Goal: Transaction & Acquisition: Download file/media

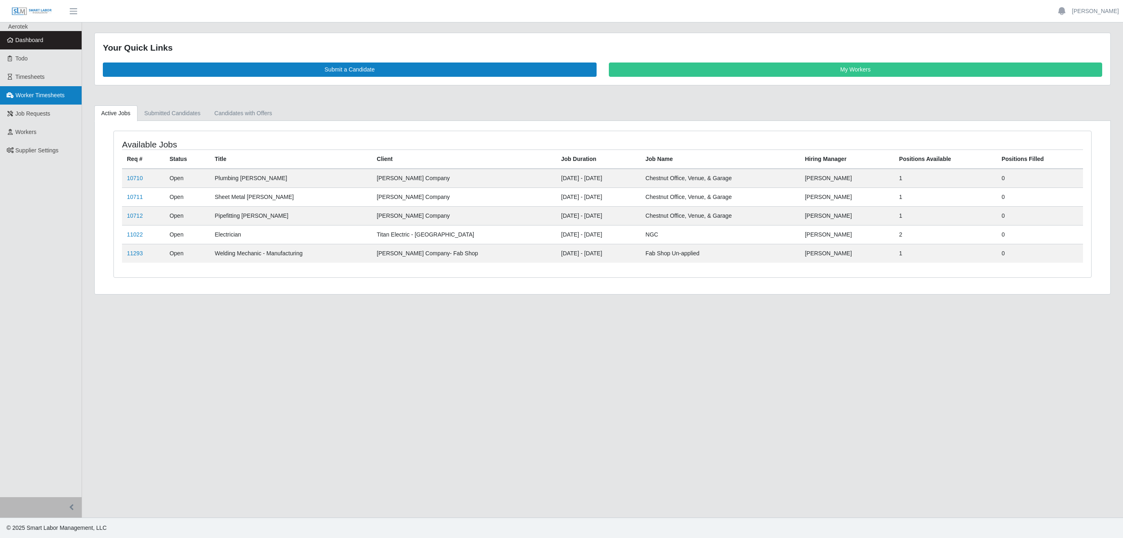
click at [54, 91] on link "Worker Timesheets" at bounding box center [41, 95] width 82 height 18
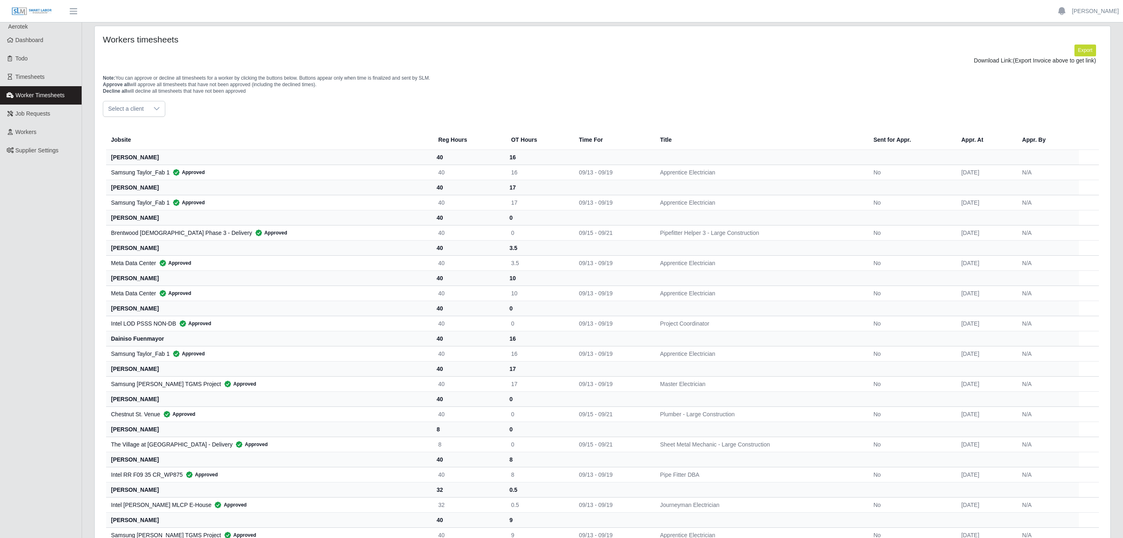
click at [147, 112] on span "Select a client" at bounding box center [125, 108] width 45 height 15
click at [168, 199] on span "[PERSON_NAME] Company - Special Projects" at bounding box center [169, 201] width 119 height 9
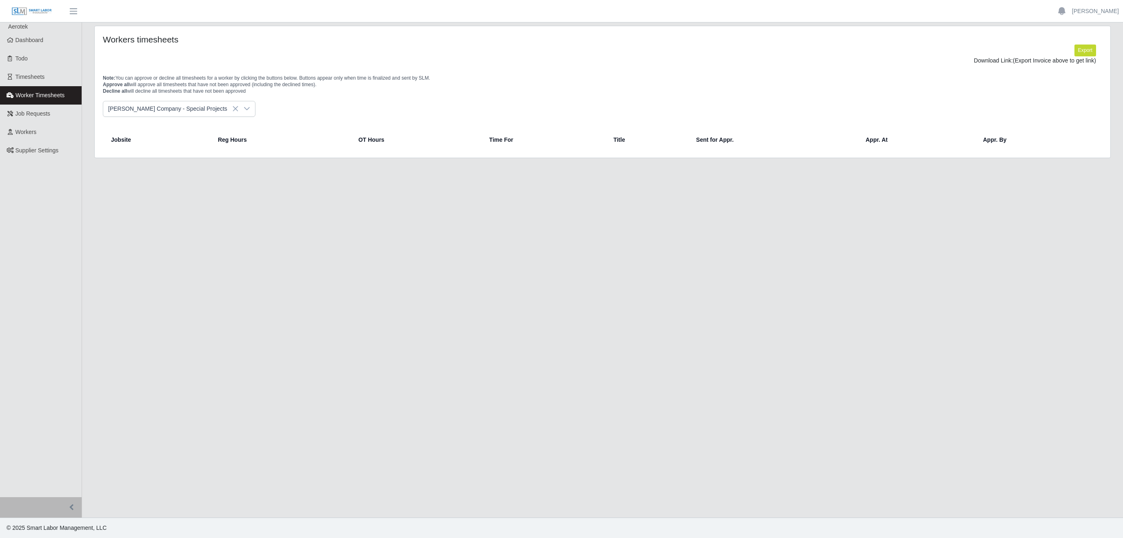
click at [239, 113] on div at bounding box center [247, 108] width 16 height 15
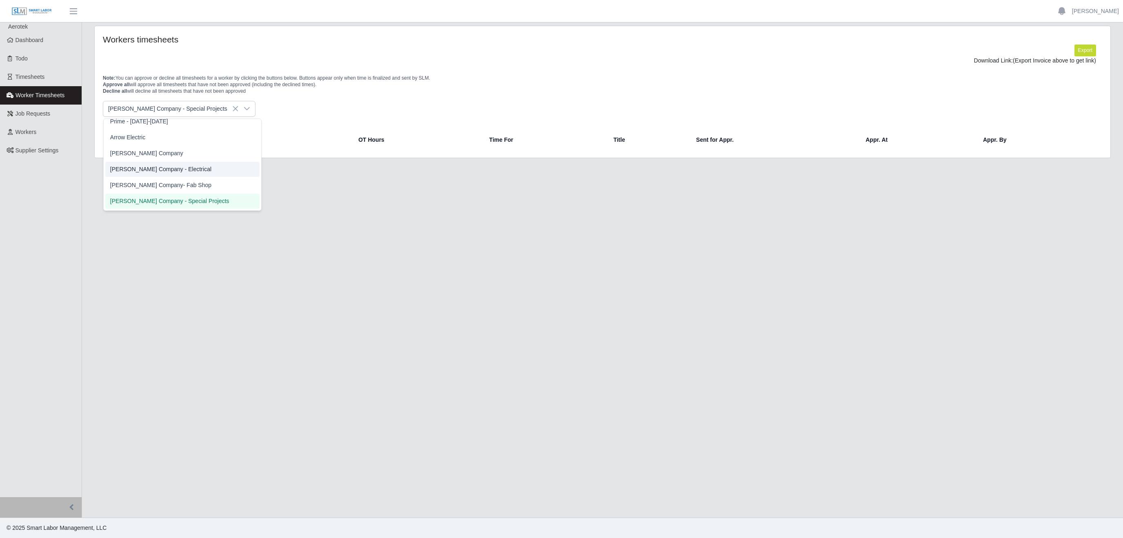
click at [166, 185] on span "[PERSON_NAME] Company- Fab Shop" at bounding box center [160, 185] width 101 height 9
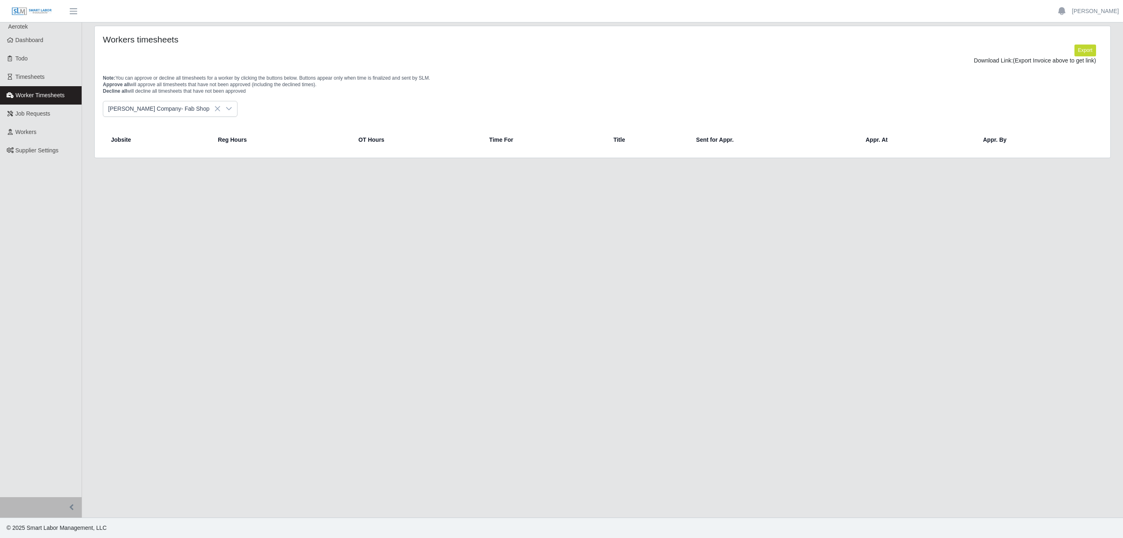
click at [221, 113] on div at bounding box center [229, 108] width 16 height 15
click at [174, 169] on li "[PERSON_NAME] Company - Electrical" at bounding box center [182, 169] width 154 height 15
click at [226, 111] on icon at bounding box center [229, 108] width 7 height 7
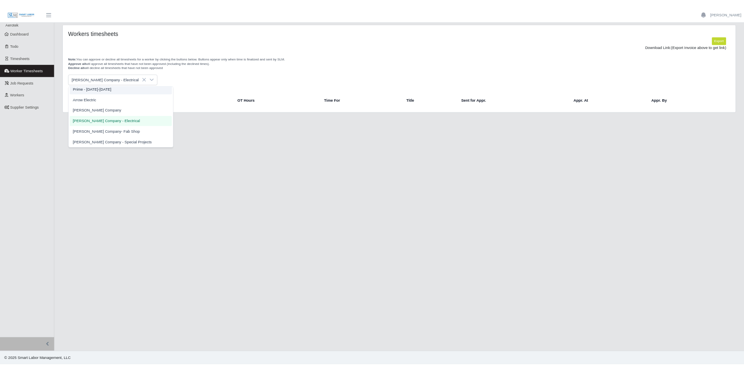
scroll to position [224, 0]
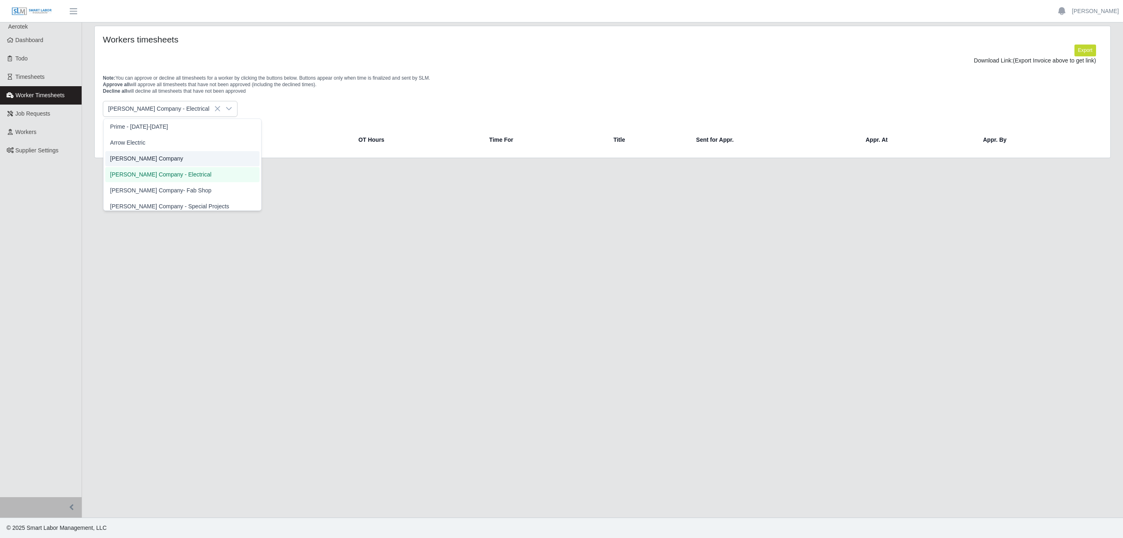
click at [149, 163] on li "[PERSON_NAME] Company" at bounding box center [182, 158] width 154 height 15
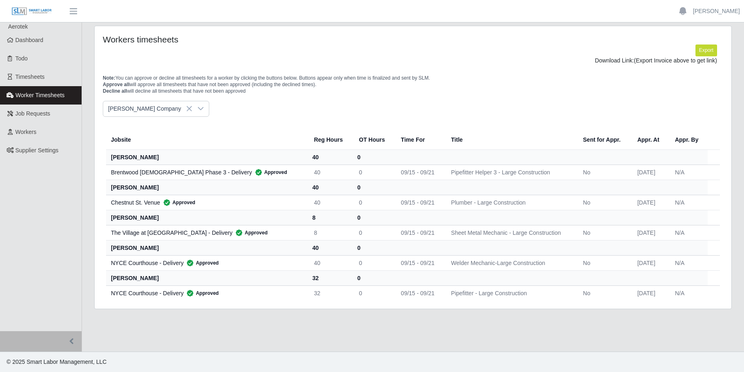
click at [453, 72] on div "Note: You can approve or decline all timesheets for a worker by clicking the bu…" at bounding box center [413, 83] width 633 height 36
drag, startPoint x: 40, startPoint y: 82, endPoint x: 66, endPoint y: 85, distance: 25.9
click at [41, 82] on link "Timesheets" at bounding box center [41, 77] width 82 height 18
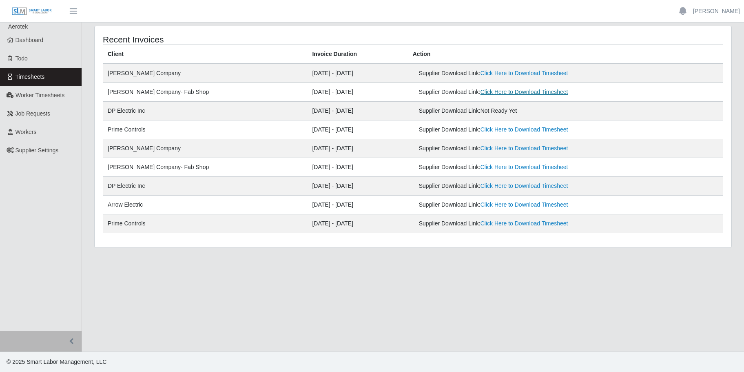
click at [498, 94] on link "Click Here to Download Timesheet" at bounding box center [525, 92] width 88 height 7
click at [491, 72] on link "Click Here to Download Timesheet" at bounding box center [525, 73] width 88 height 7
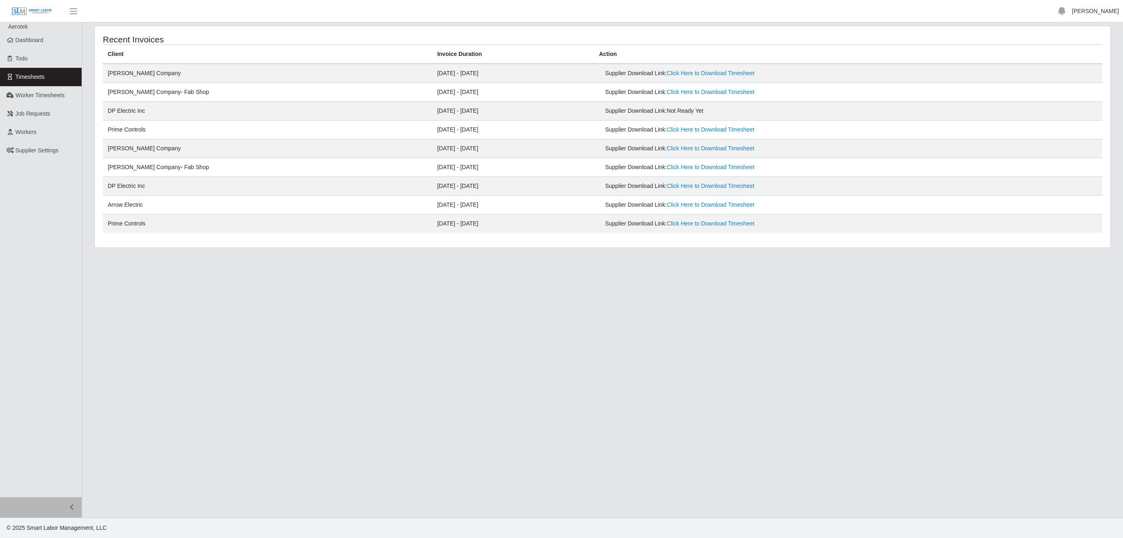
click at [744, 11] on link "[PERSON_NAME]" at bounding box center [1095, 11] width 47 height 9
click at [744, 56] on link "Logout" at bounding box center [1085, 56] width 73 height 17
